Goal: Find specific page/section: Find specific page/section

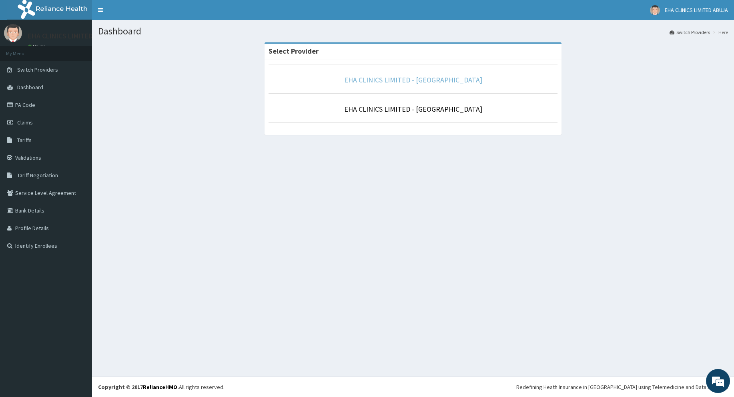
click at [411, 79] on link "EHA CLINICS LIMITED - [GEOGRAPHIC_DATA]" at bounding box center [413, 79] width 138 height 9
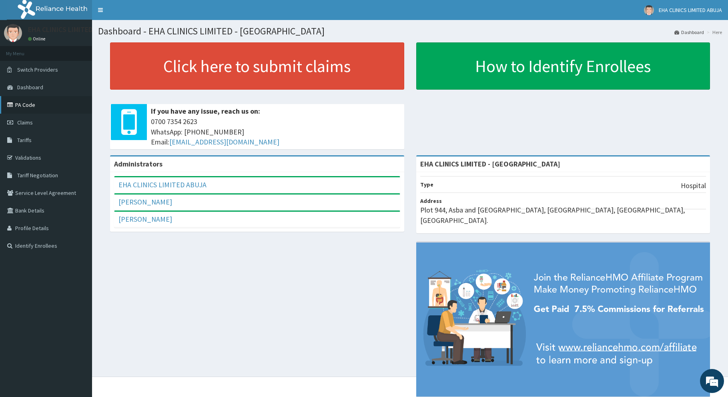
click at [46, 106] on link "PA Code" at bounding box center [46, 105] width 92 height 18
